Goal: Complete application form: Complete application form

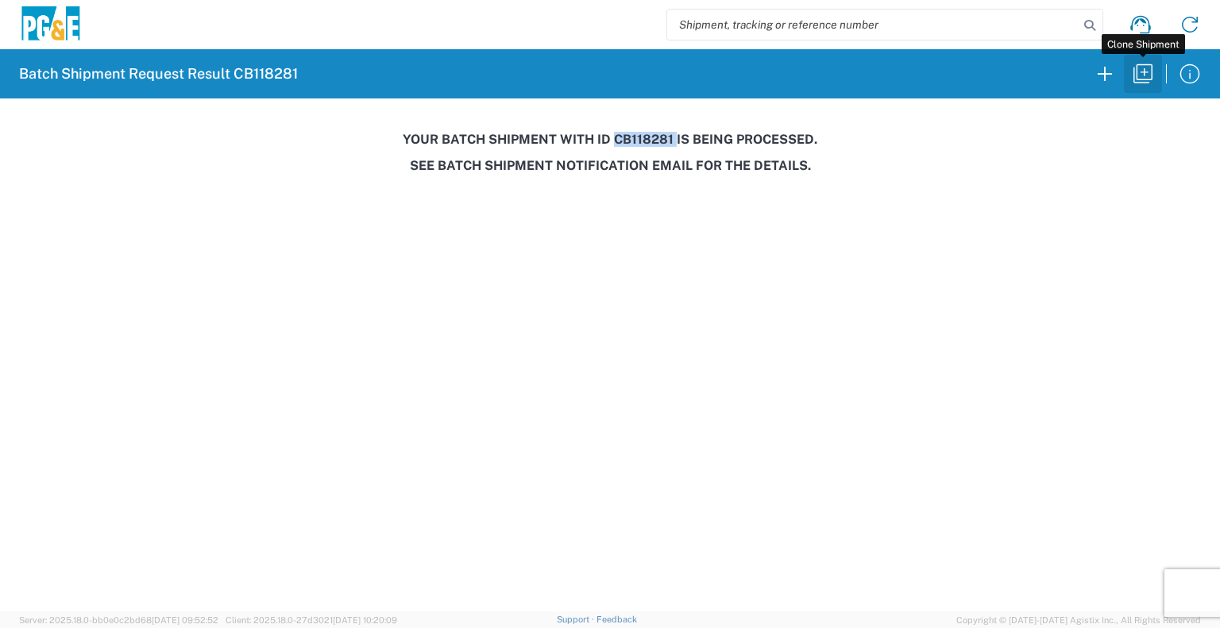
click at [1144, 71] on icon "button" at bounding box center [1142, 73] width 19 height 19
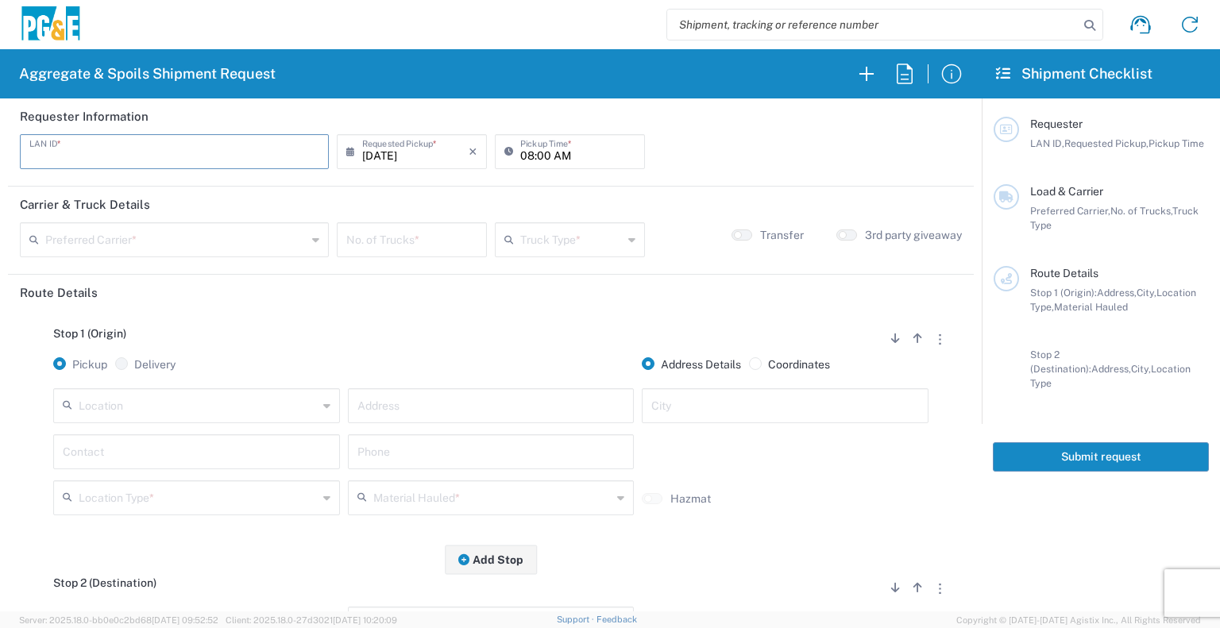
click at [178, 145] on input "text" at bounding box center [174, 151] width 290 height 28
type input "FLT8"
click at [396, 152] on input "[DATE]" at bounding box center [415, 151] width 106 height 28
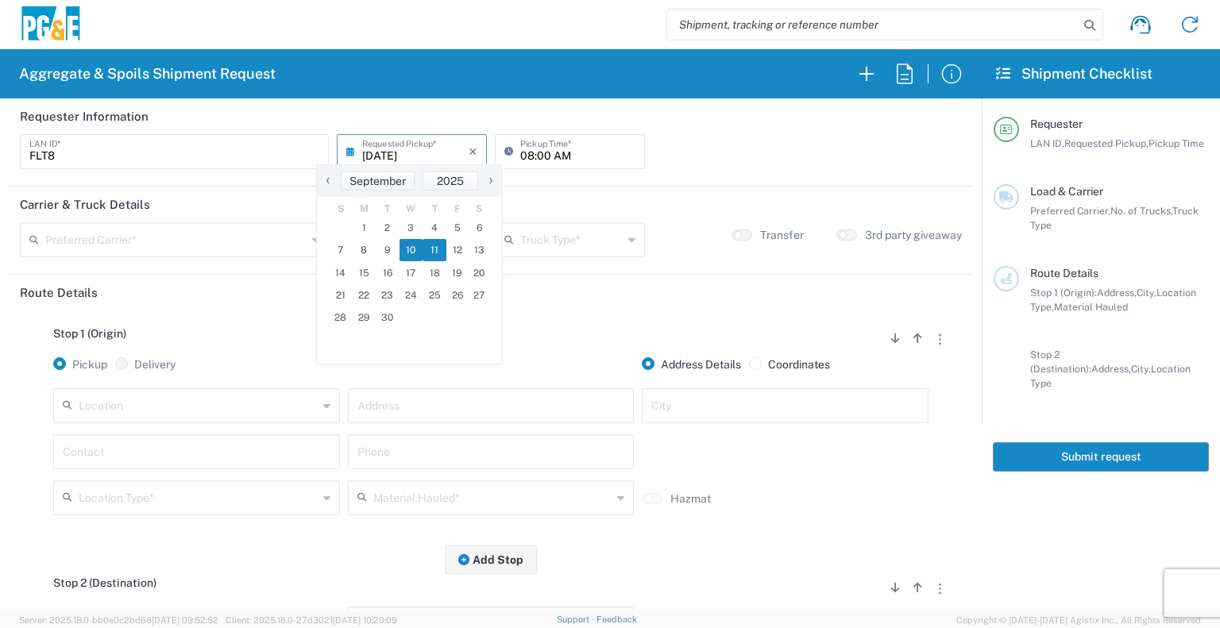
click at [436, 253] on span "11" at bounding box center [435, 250] width 24 height 22
type input "[DATE]"
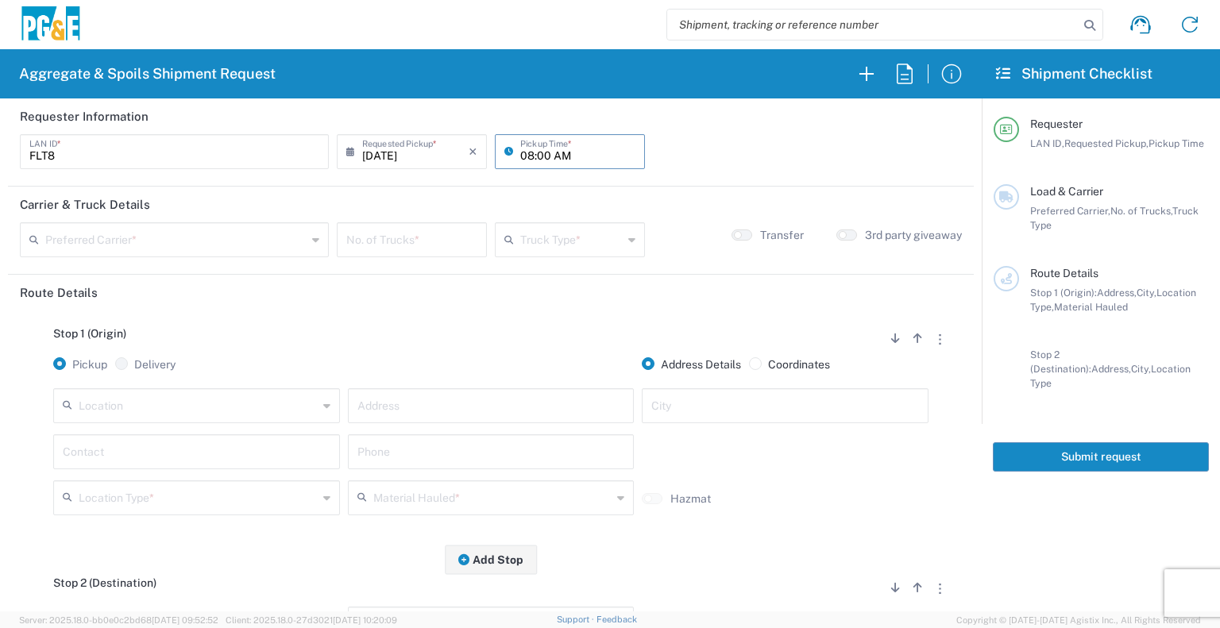
click at [520, 155] on input "08:00 AM" at bounding box center [577, 151] width 115 height 28
type input "07:00 AM"
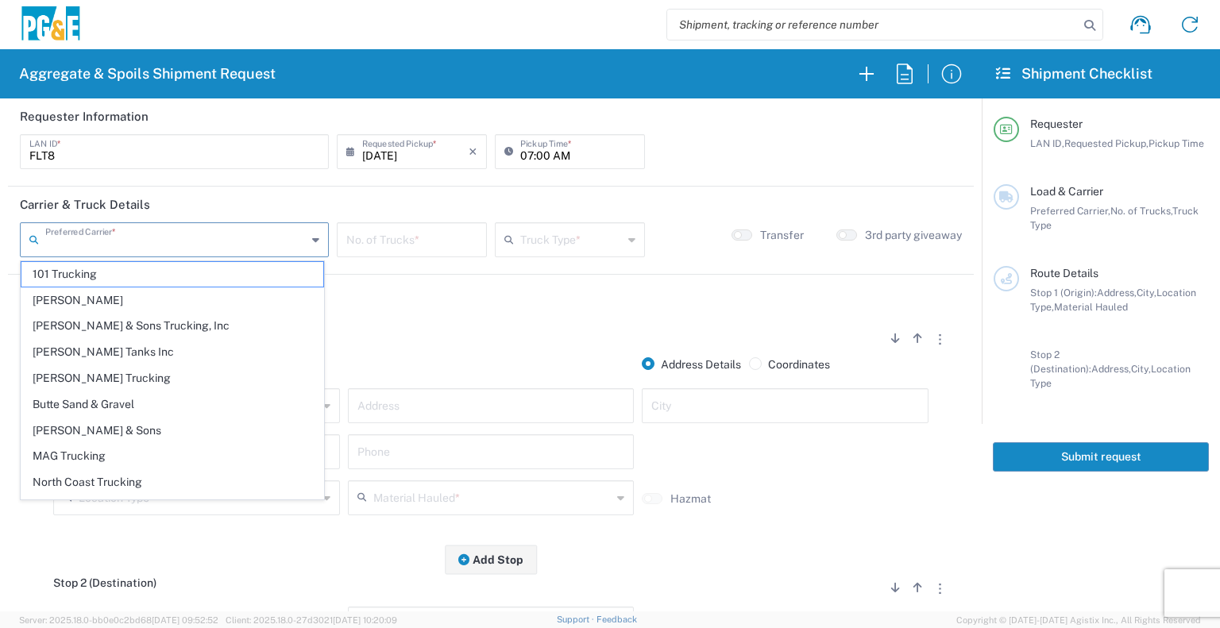
click at [132, 246] on input "text" at bounding box center [175, 239] width 261 height 28
click at [133, 314] on span "[PERSON_NAME] & Sons Trucking, Inc" at bounding box center [172, 326] width 302 height 25
type input "[PERSON_NAME] & Sons Trucking, Inc"
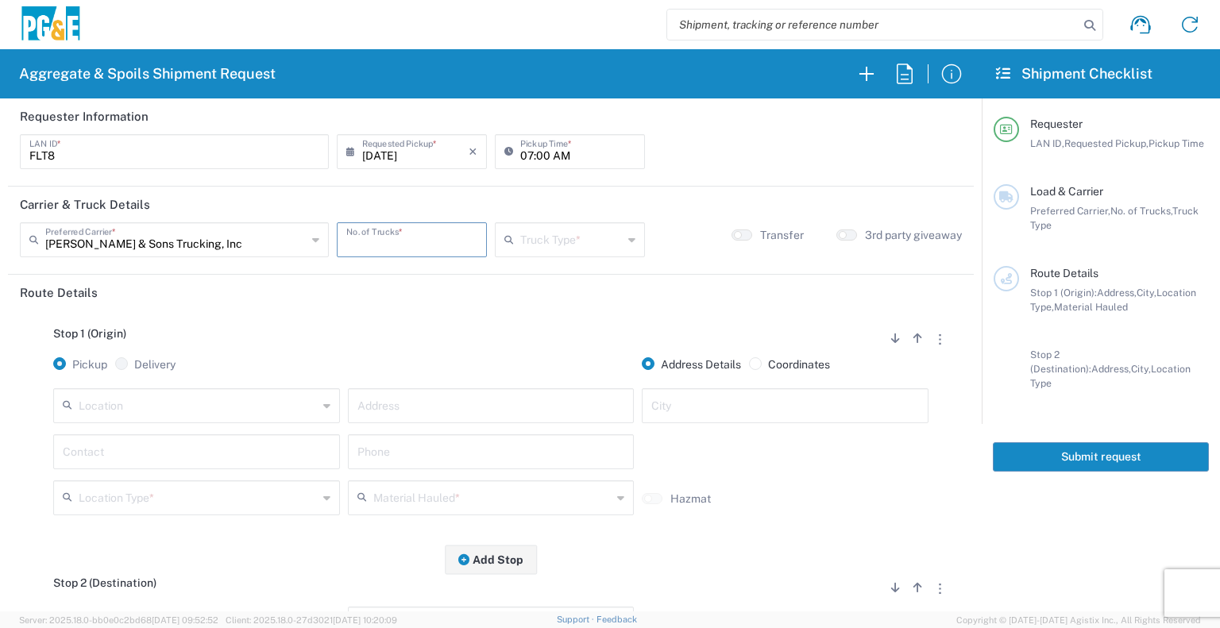
click at [407, 243] on input "number" at bounding box center [411, 239] width 131 height 28
type input "3"
click at [589, 253] on div "Truck Type *" at bounding box center [570, 239] width 150 height 35
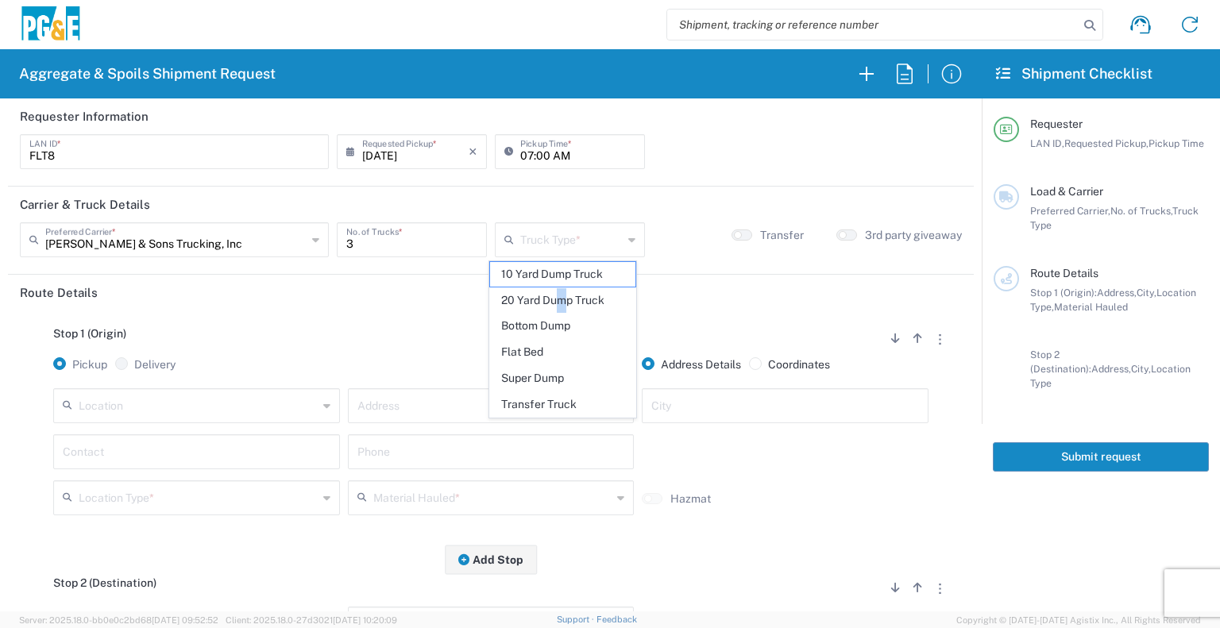
click at [562, 304] on span "20 Yard Dump Truck" at bounding box center [562, 300] width 145 height 25
type input "20 Yard Dump Truck"
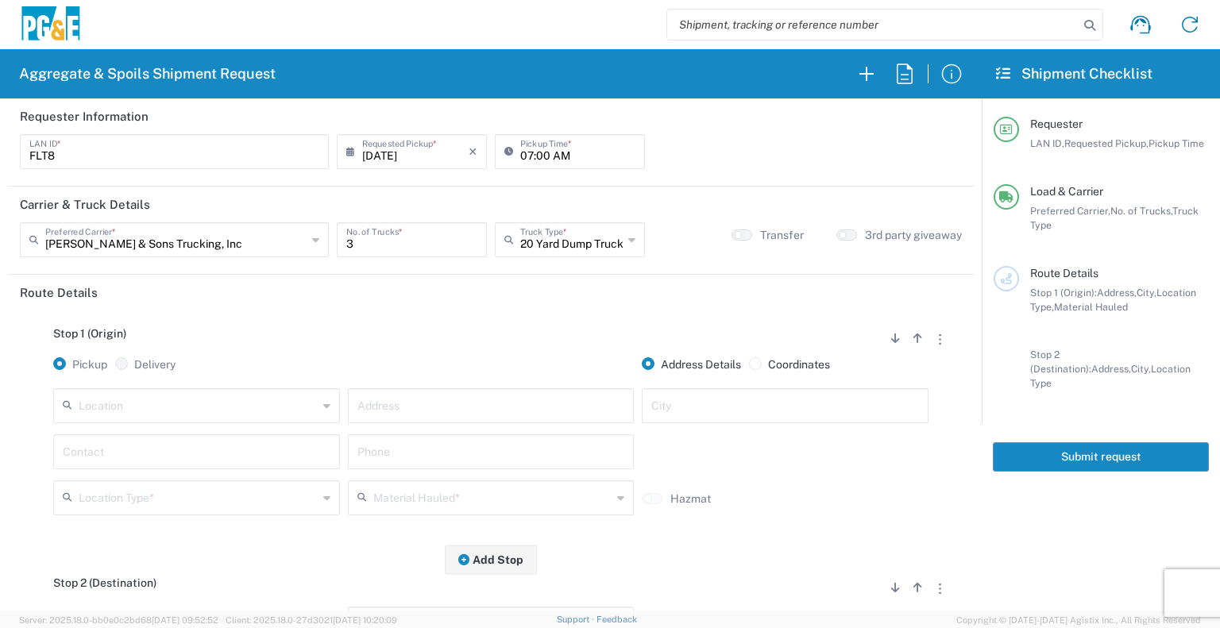
scroll to position [149, 0]
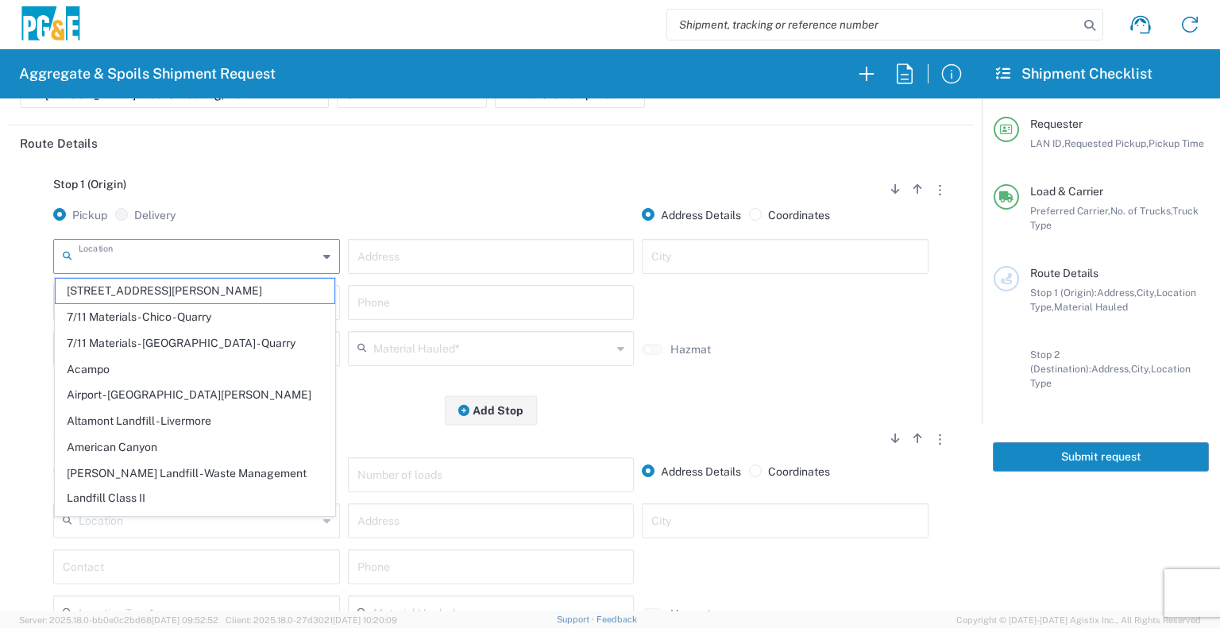
click at [270, 250] on input "text" at bounding box center [198, 255] width 239 height 28
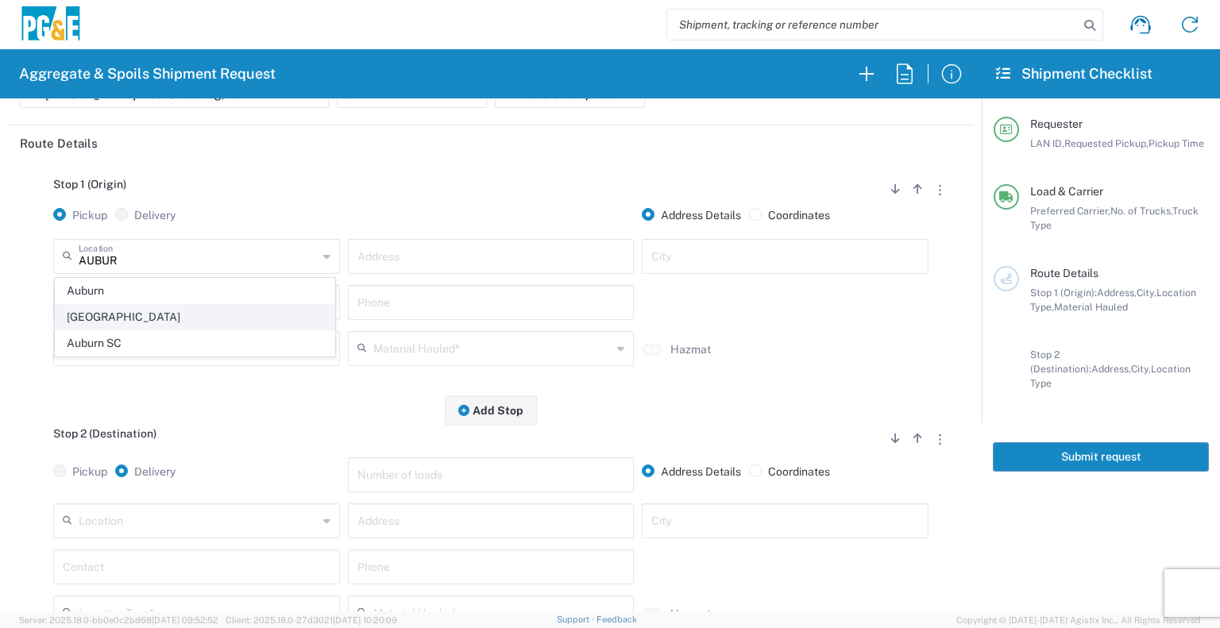
click at [247, 311] on span "[GEOGRAPHIC_DATA]" at bounding box center [195, 317] width 279 height 25
type input "[GEOGRAPHIC_DATA]"
type input "[STREET_ADDRESS]"
type input "Auburn"
type input "Business No Loading Dock"
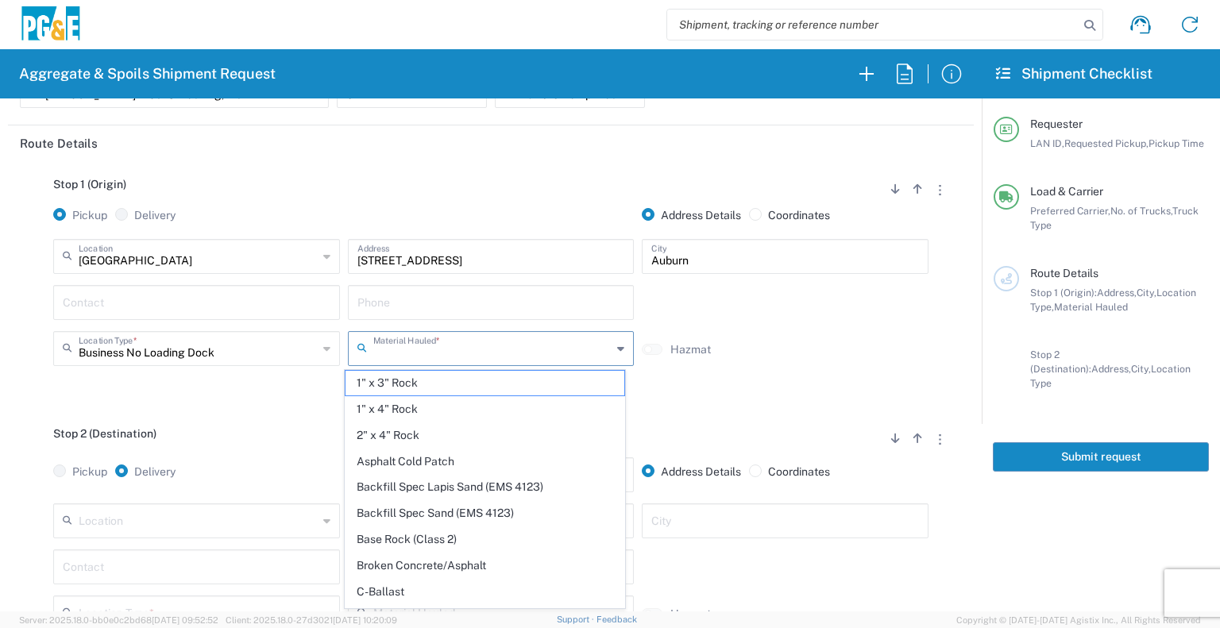
click at [398, 342] on input "text" at bounding box center [492, 348] width 239 height 28
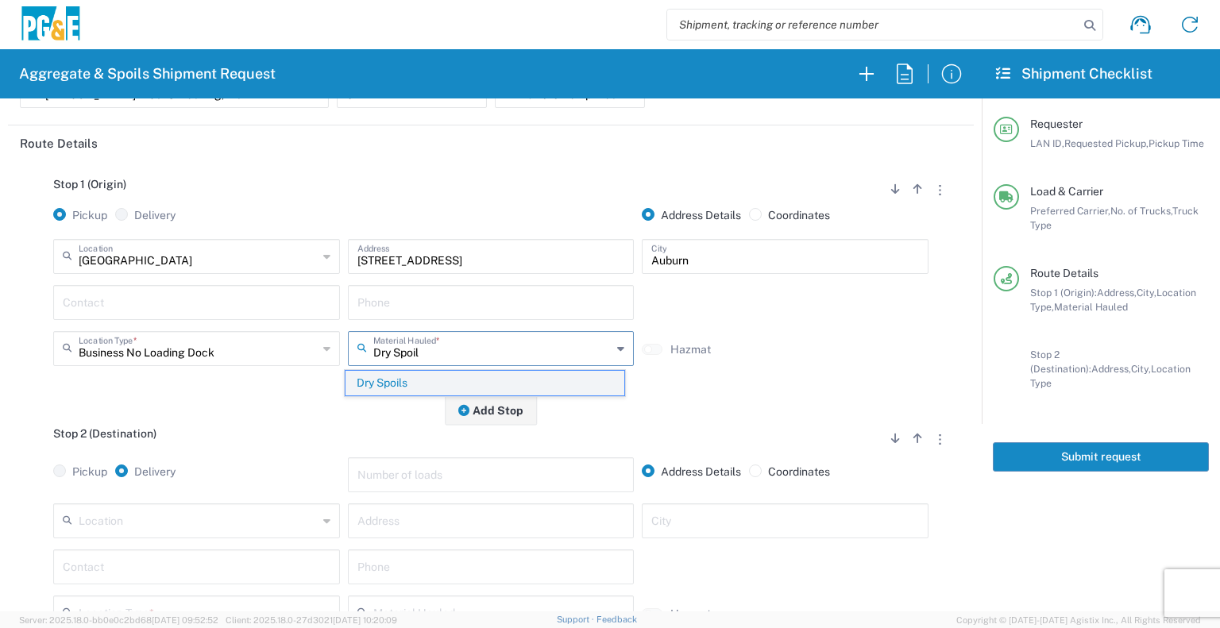
type input "Dry Spoil"
click at [382, 387] on span "Dry Spoils" at bounding box center [485, 383] width 279 height 25
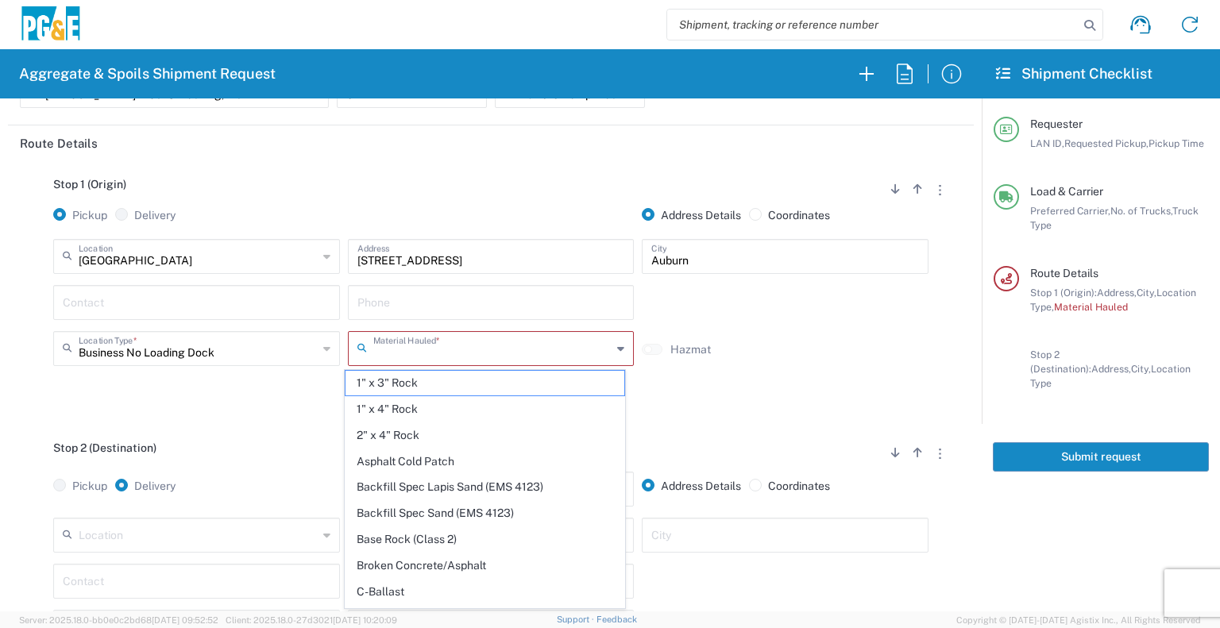
click at [413, 357] on input "text" at bounding box center [492, 348] width 239 height 28
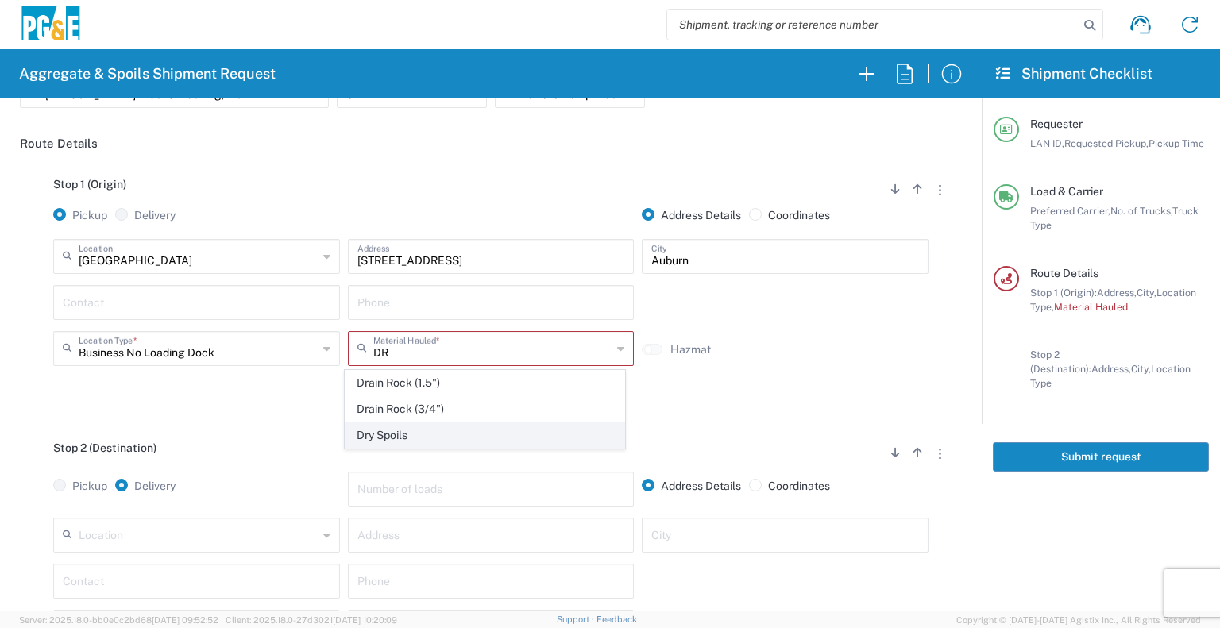
click at [403, 433] on span "Dry Spoils" at bounding box center [485, 435] width 279 height 25
type input "Dry Spoils"
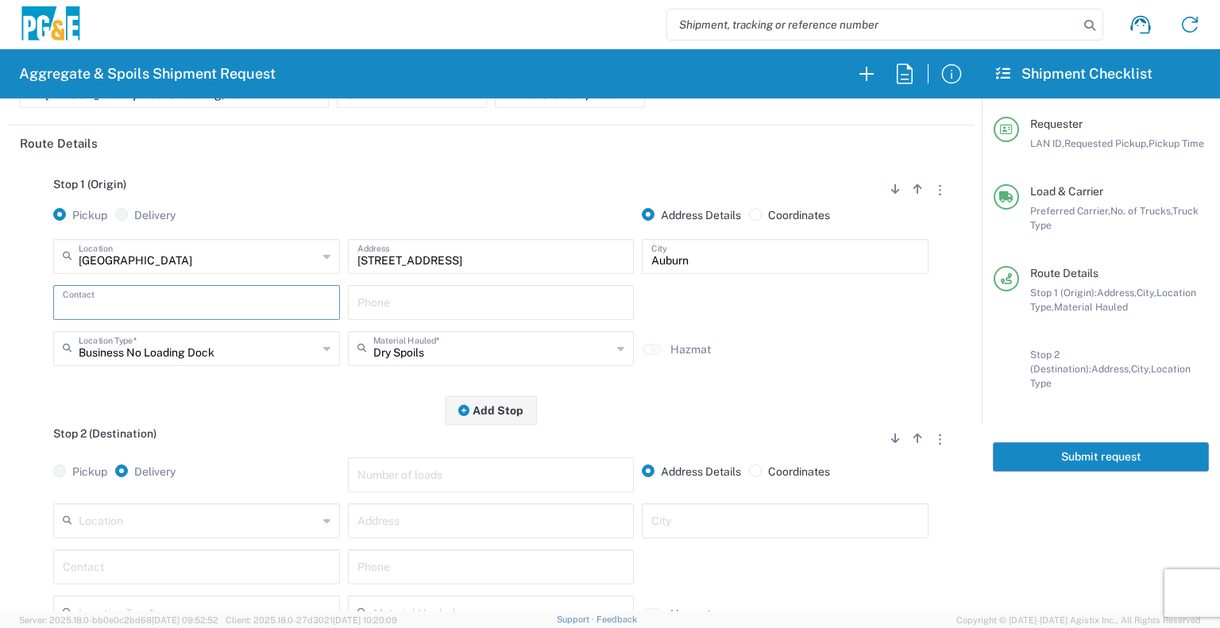
click at [253, 301] on input "text" at bounding box center [197, 302] width 268 height 28
click at [230, 339] on p "[PERSON_NAME], [PHONE_NUMBER]" at bounding box center [197, 341] width 266 height 20
type input "[PERSON_NAME]"
type input "[PHONE_NUMBER]"
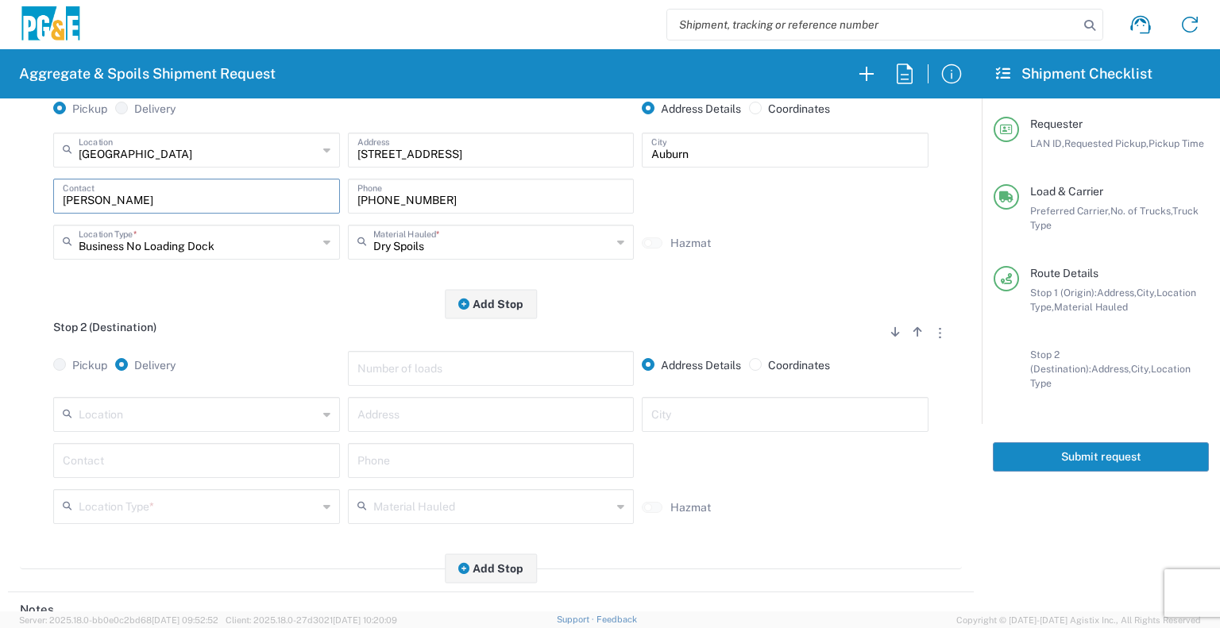
scroll to position [269, 0]
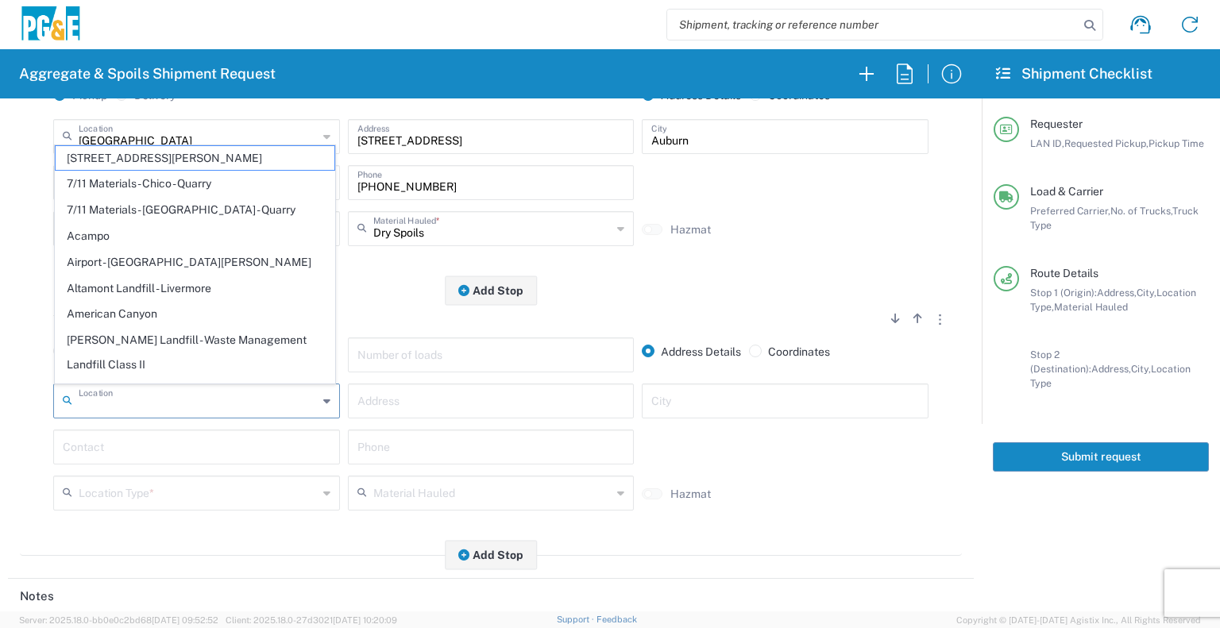
click at [255, 396] on input "text" at bounding box center [198, 400] width 239 height 28
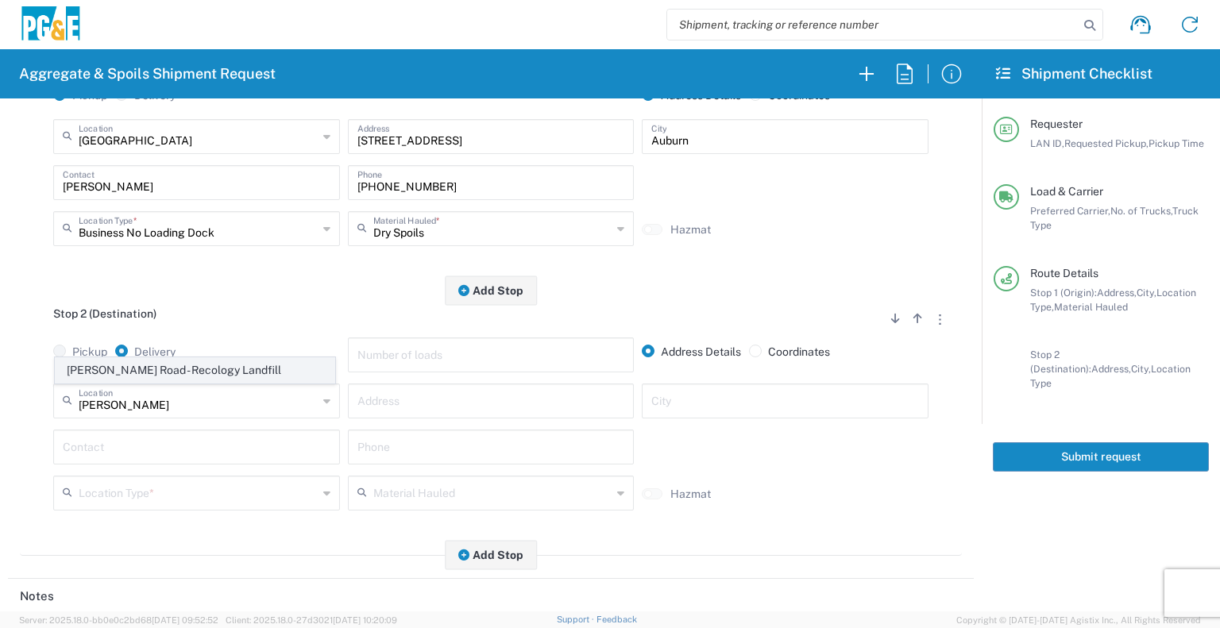
click at [238, 363] on span "[PERSON_NAME] Road - Recology Landfill" at bounding box center [195, 370] width 279 height 25
type input "[PERSON_NAME] Road - Recology Landfill"
type input "[STREET_ADDRESS][PERSON_NAME]"
type input "Wheatland"
type input "Landfill"
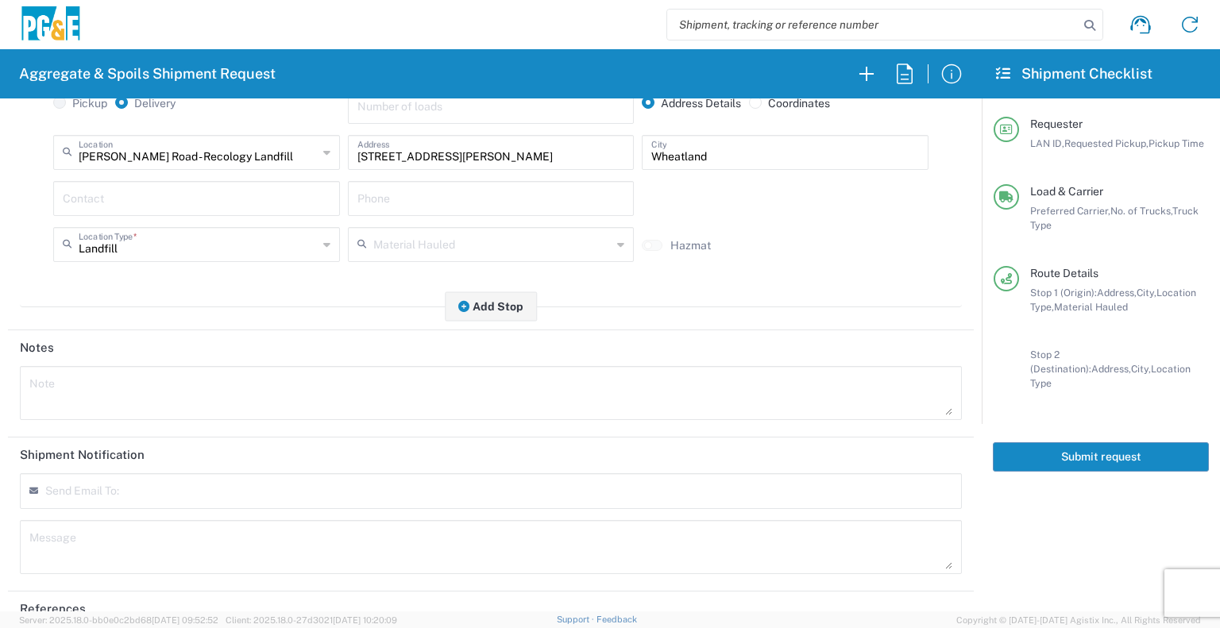
scroll to position [521, 0]
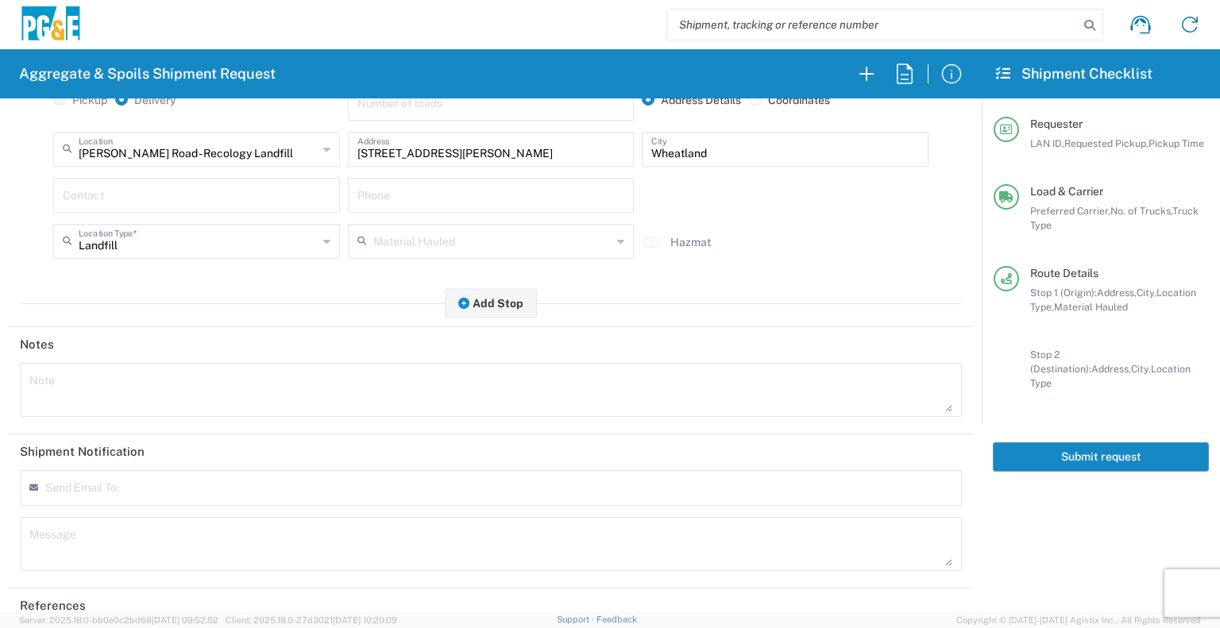
click at [157, 488] on input "text" at bounding box center [122, 494] width 139 height 14
type input "[EMAIL_ADDRESS][DOMAIN_NAME]"
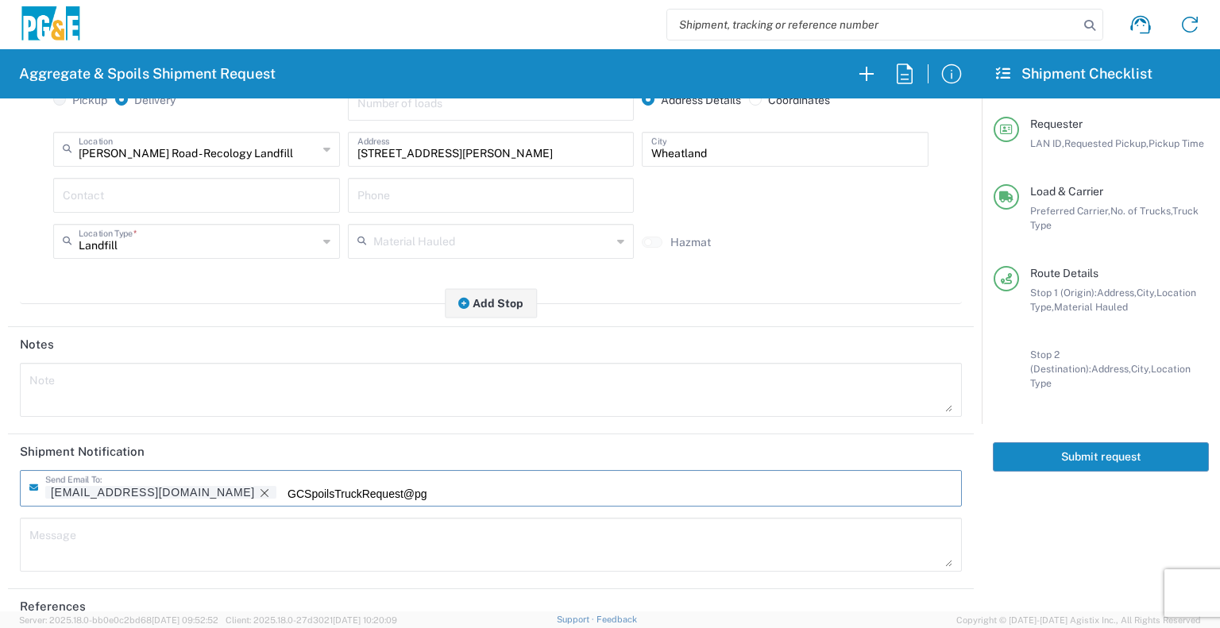
scroll to position [0, 6]
type input "[EMAIL_ADDRESS][DOMAIN_NAME]"
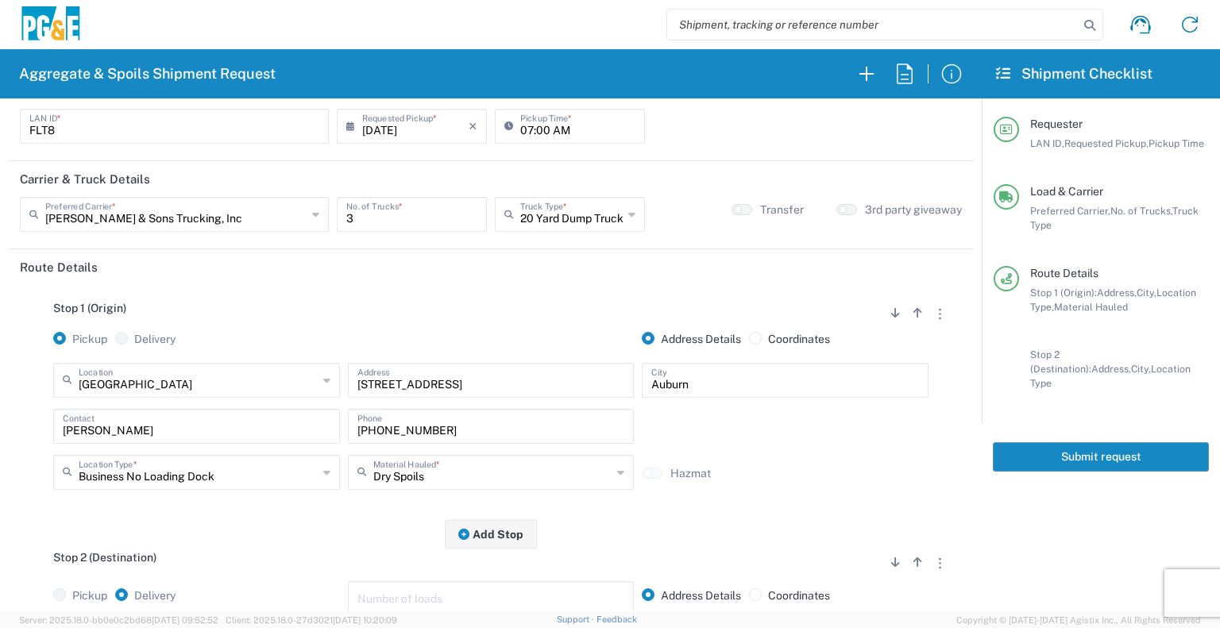
scroll to position [0, 0]
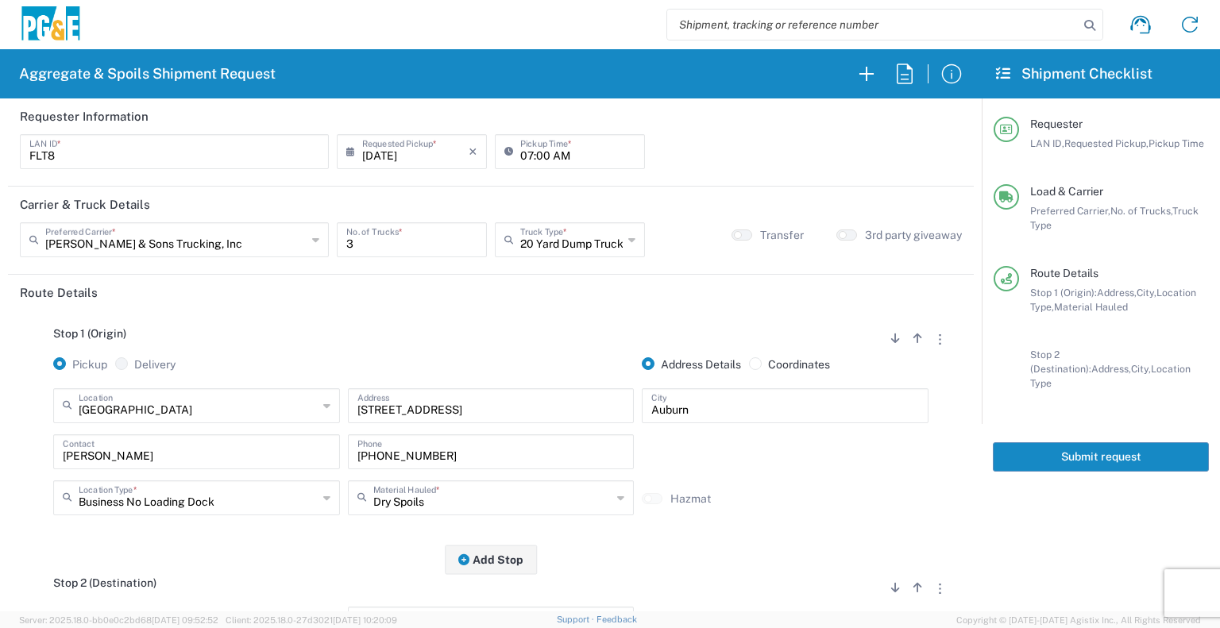
click at [1094, 442] on button "Submit request" at bounding box center [1101, 456] width 216 height 29
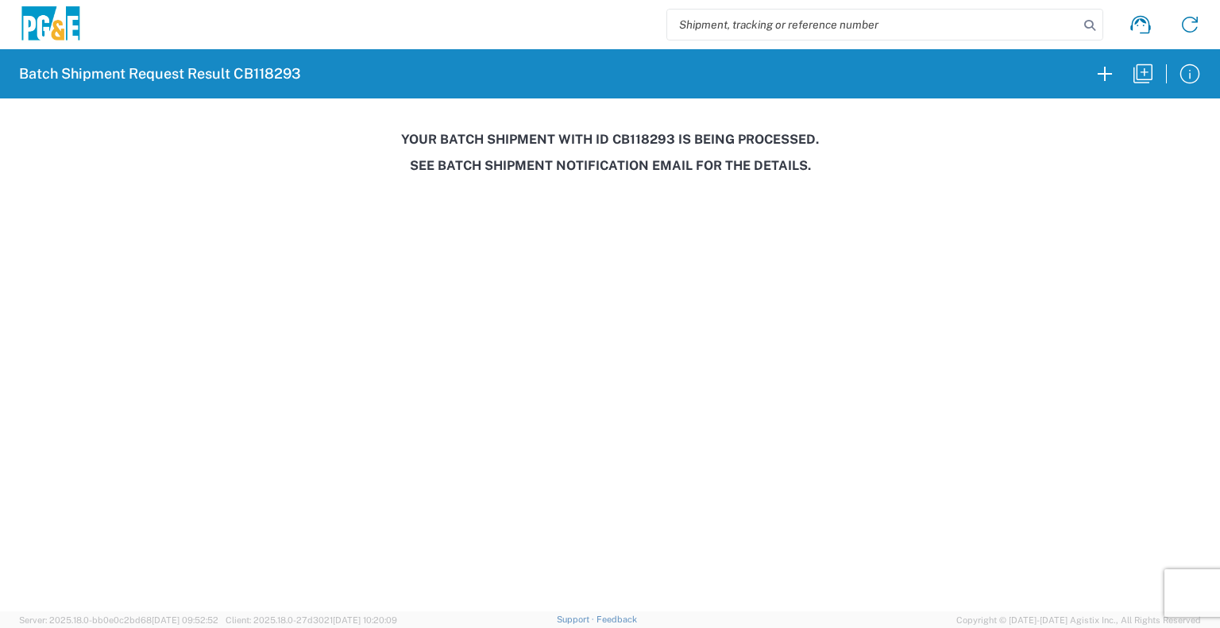
click at [627, 141] on h3 "Your batch shipment with id CB118293 is being processed." at bounding box center [610, 139] width 1198 height 15
click at [628, 141] on h3 "Your batch shipment with id CB118293 is being processed." at bounding box center [610, 139] width 1198 height 15
copy h3 "CB118293"
